Goal: Information Seeking & Learning: Understand process/instructions

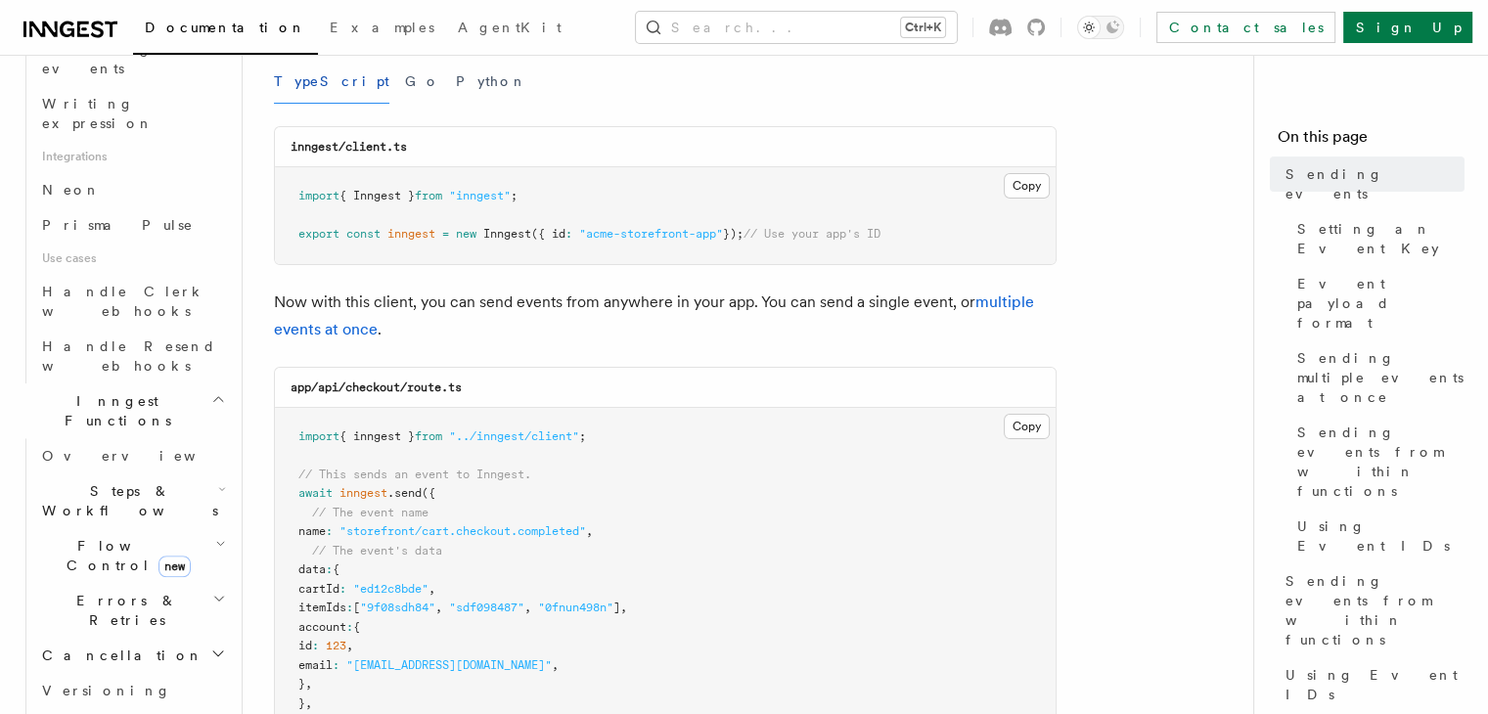
scroll to position [1213, 0]
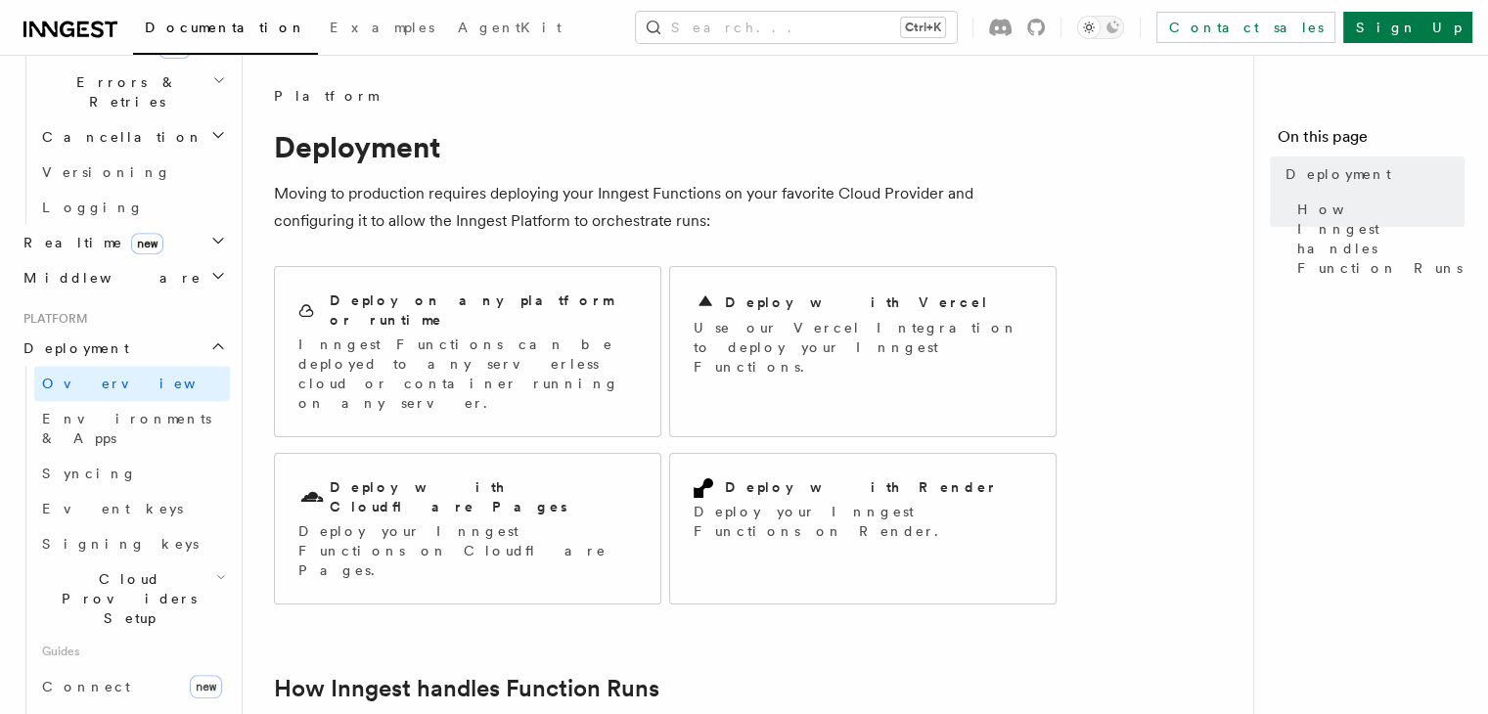
scroll to position [759, 0]
click at [63, 458] on link "Syncing" at bounding box center [132, 475] width 196 height 35
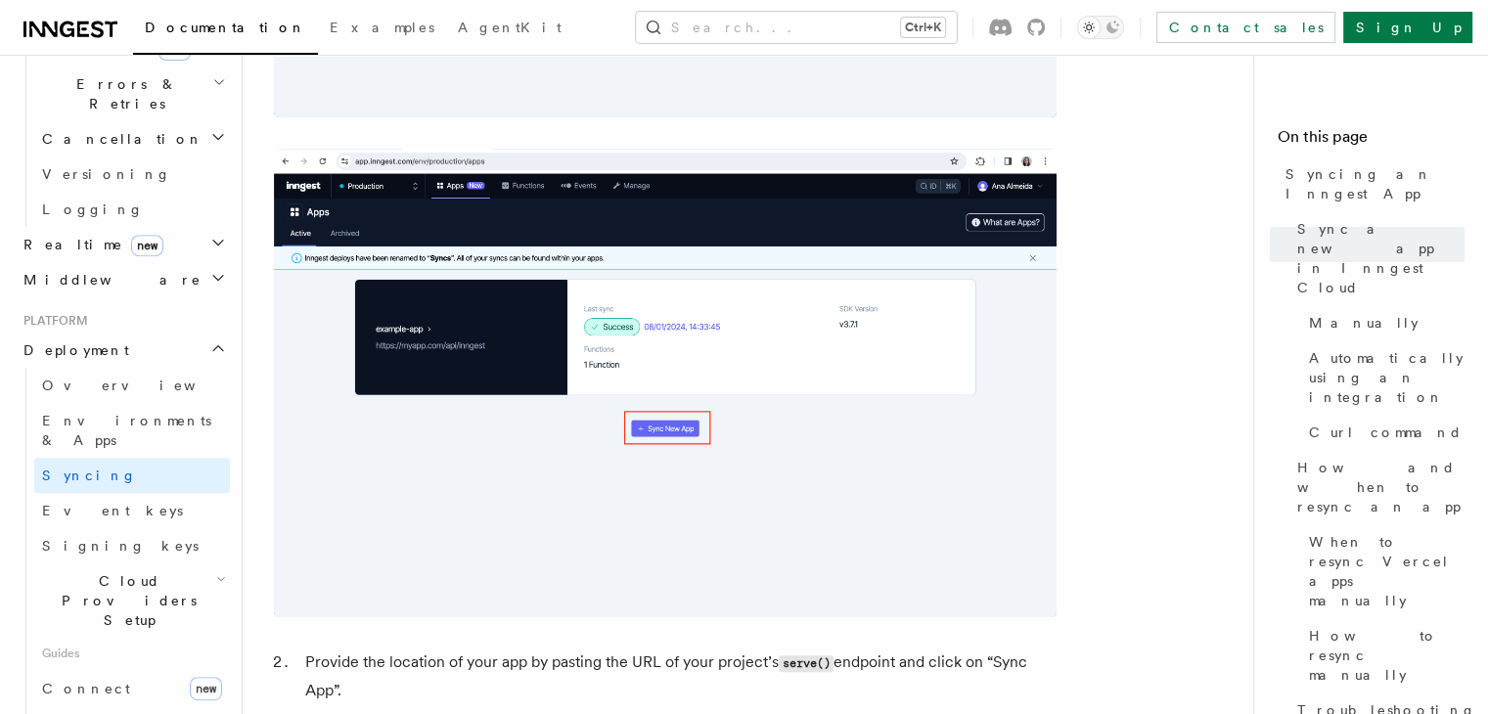
scroll to position [1015, 0]
